Goal: Navigation & Orientation: Find specific page/section

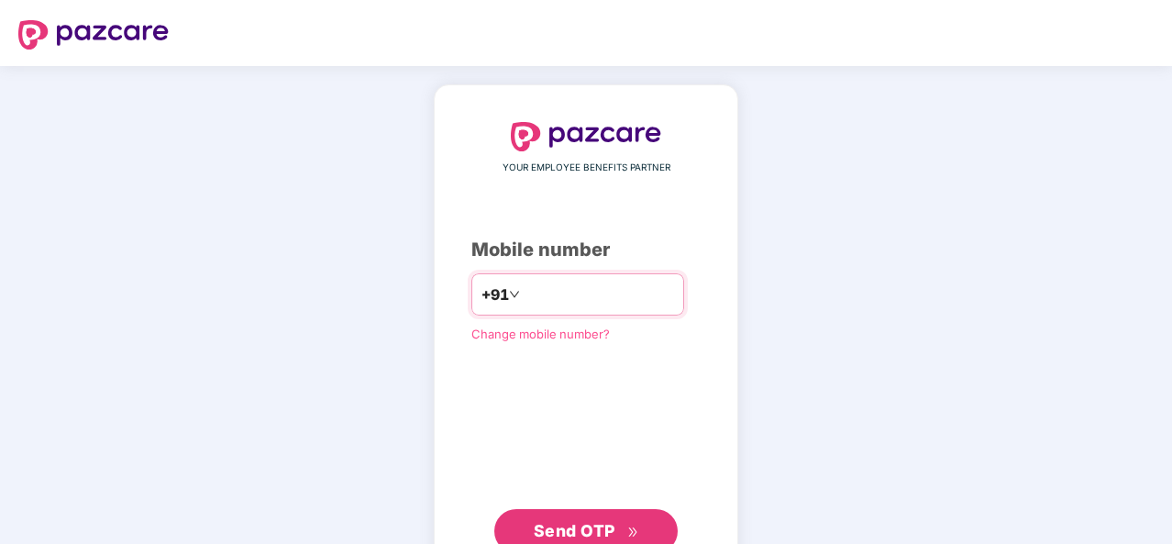
paste input "**********"
type input "**********"
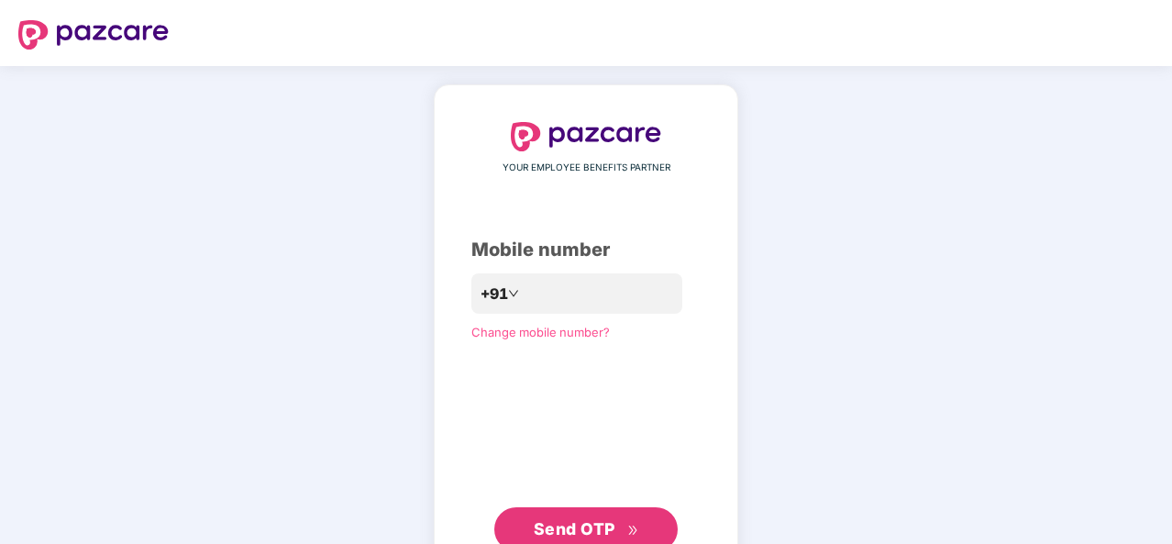
click at [575, 520] on span "Send OTP" at bounding box center [575, 528] width 82 height 19
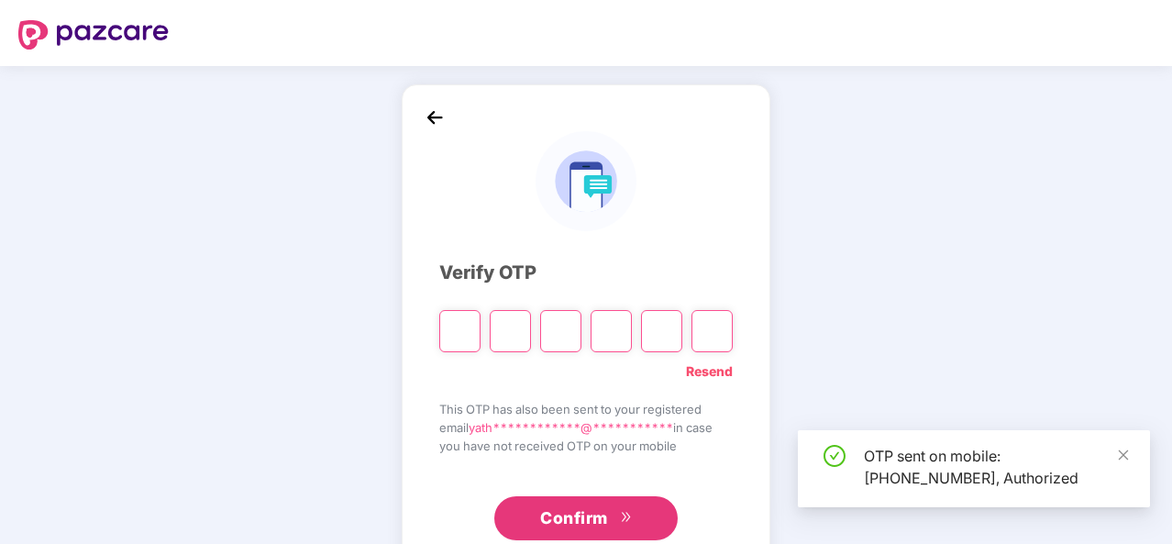
paste input "*"
type input "*"
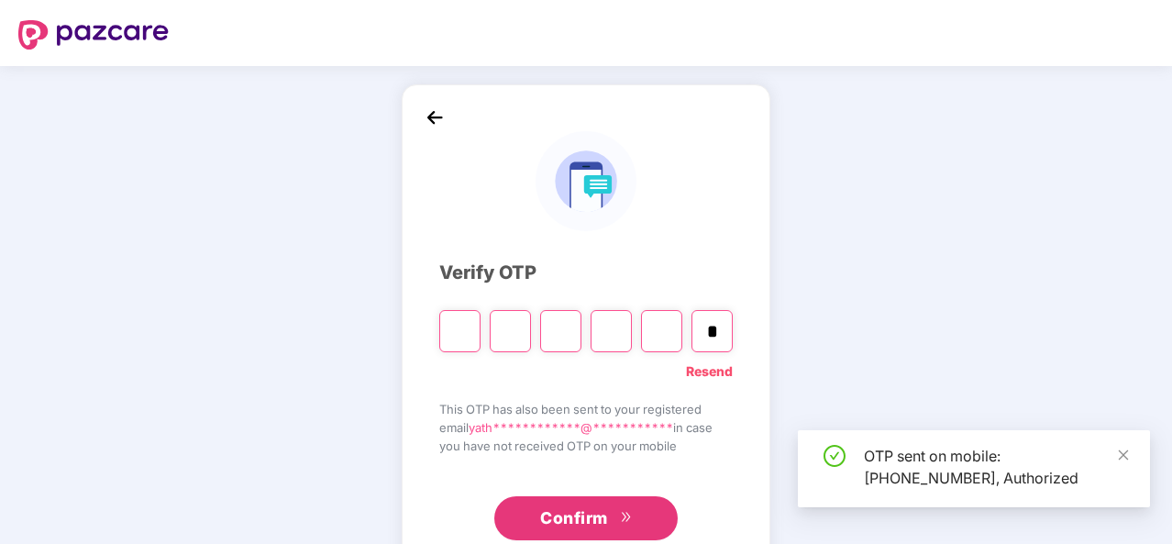
type input "*"
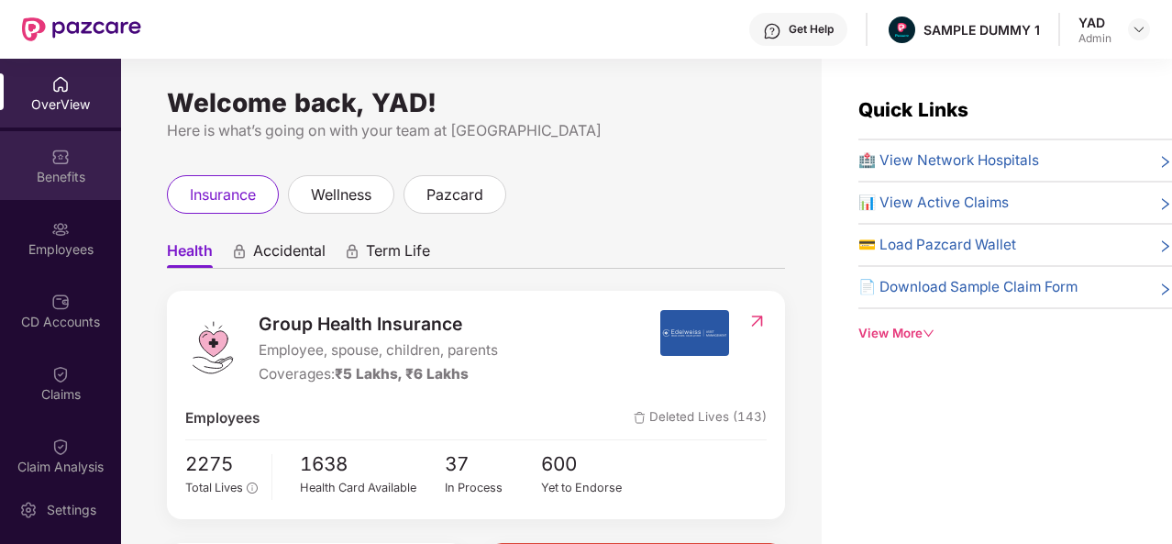
click at [95, 177] on div "Benefits" at bounding box center [60, 177] width 121 height 18
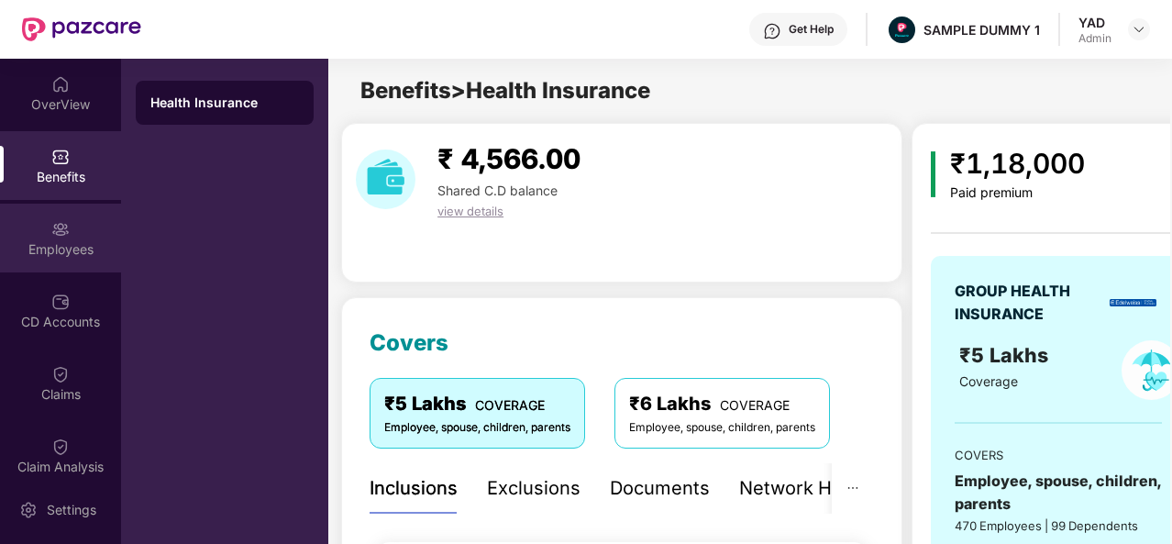
click at [49, 240] on div "Employees" at bounding box center [60, 249] width 121 height 18
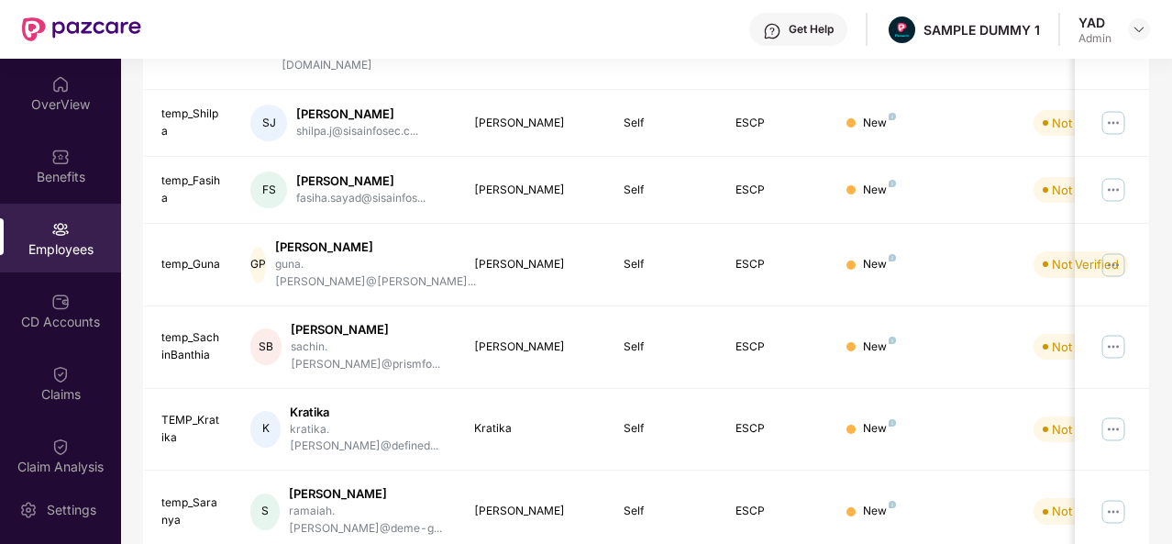
scroll to position [578, 0]
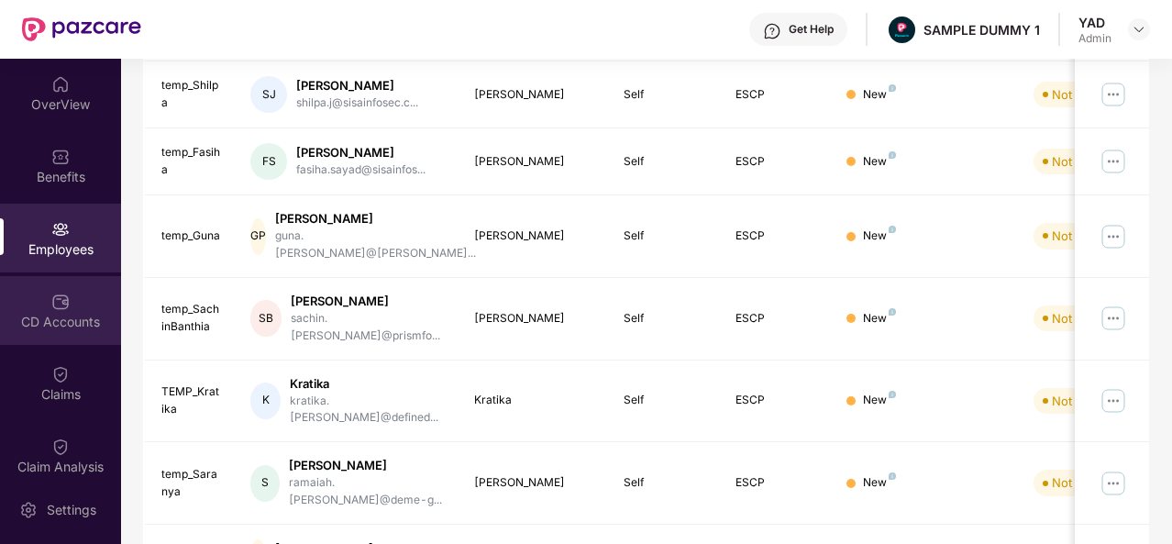
click at [42, 294] on div "CD Accounts" at bounding box center [60, 310] width 121 height 69
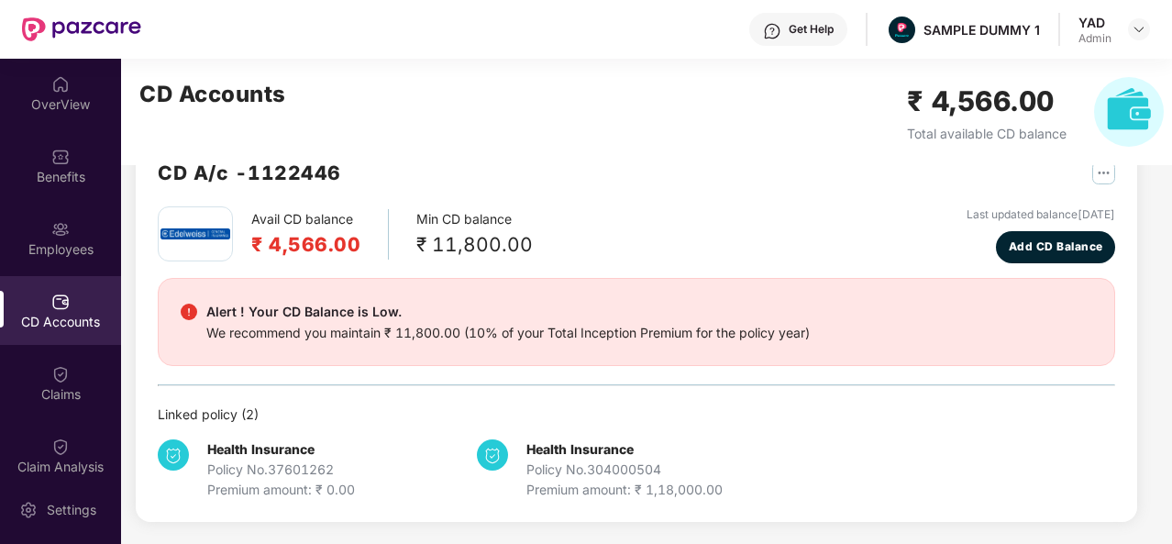
scroll to position [50, 0]
